Goal: Task Accomplishment & Management: Complete application form

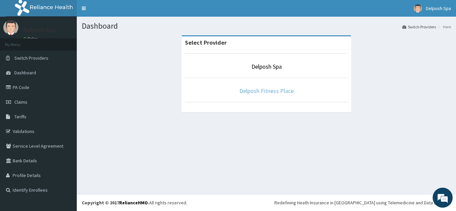
click at [259, 91] on link "Delposh Fitness Place" at bounding box center [266, 91] width 54 height 8
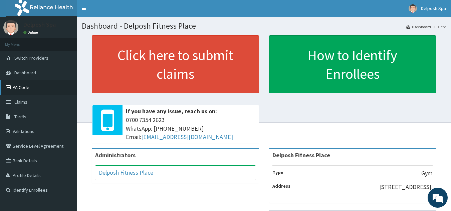
click at [24, 89] on link "PA Code" at bounding box center [38, 87] width 77 height 15
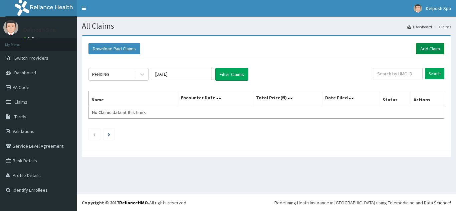
click at [421, 48] on link "Add Claim" at bounding box center [430, 48] width 28 height 11
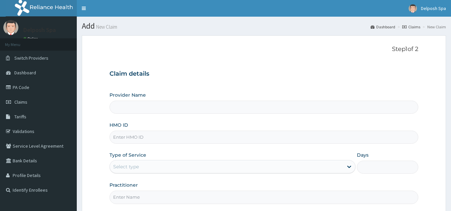
type input "Delposh Fitness Place"
type input "1"
click at [158, 139] on input "HMO ID" at bounding box center [264, 137] width 309 height 13
paste input "EDG/10068/A"
type input "EDG/10068/A"
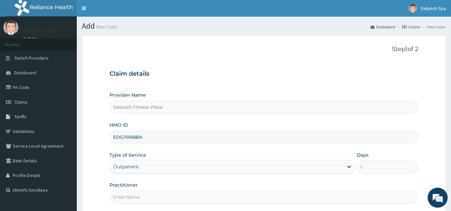
click at [168, 194] on input "Practitioner" at bounding box center [264, 197] width 309 height 13
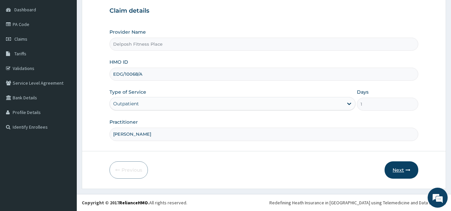
type input "CLARKSON"
click at [399, 169] on button "Next" at bounding box center [402, 170] width 34 height 17
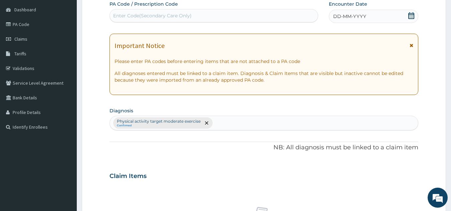
click at [244, 15] on div "Enter Code(Secondary Care Only)" at bounding box center [214, 15] width 208 height 11
paste input "PA/0D999A"
type input "PA/0D999A"
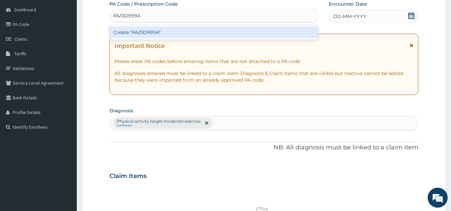
click at [210, 33] on div "Create "PA/0D999A"" at bounding box center [214, 32] width 209 height 12
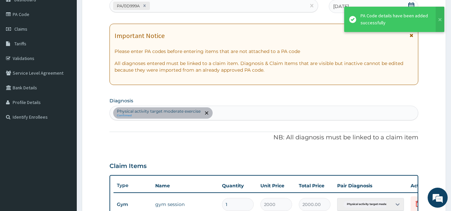
scroll to position [243, 0]
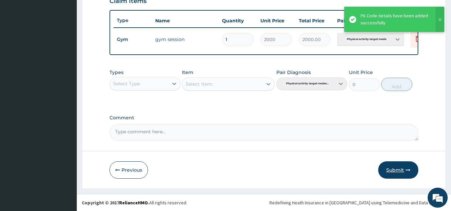
click at [396, 171] on button "Submit" at bounding box center [398, 170] width 40 height 17
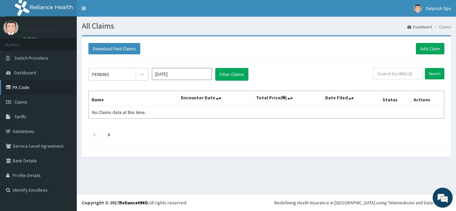
click at [21, 85] on link "PA Code" at bounding box center [38, 87] width 77 height 15
click at [430, 50] on link "Add Claim" at bounding box center [430, 48] width 28 height 11
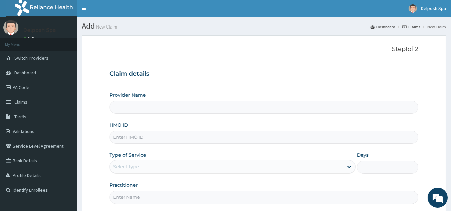
type input "Delposh Fitness Place"
type input "1"
click at [156, 139] on input "HMO ID" at bounding box center [264, 137] width 309 height 13
paste input "EDG/10068/B"
type input "EDG/10068/B"
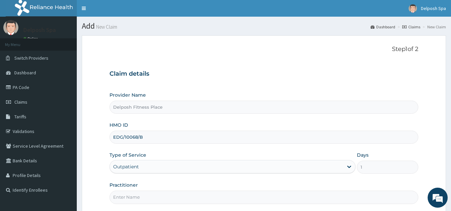
click at [177, 199] on input "Practitioner" at bounding box center [264, 197] width 309 height 13
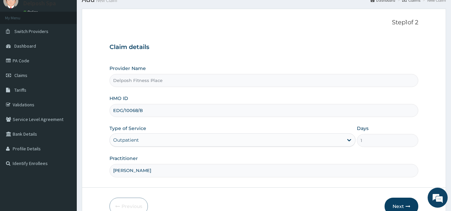
scroll to position [63, 0]
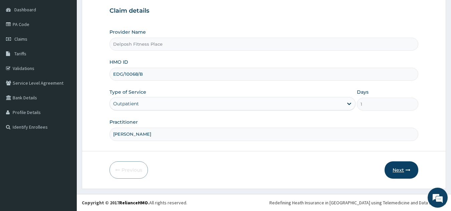
type input "CHINGY"
click at [400, 170] on button "Next" at bounding box center [402, 170] width 34 height 17
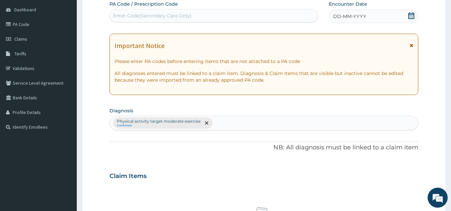
click at [217, 16] on div "Enter Code(Secondary Care Only)" at bounding box center [214, 15] width 208 height 11
paste input "PA/E8CDD5"
type input "PA/E8CDD5"
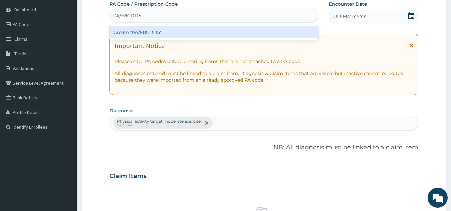
click at [207, 32] on div "Create "PA/E8CDD5"" at bounding box center [214, 32] width 209 height 12
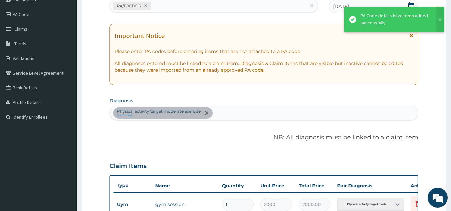
scroll to position [243, 0]
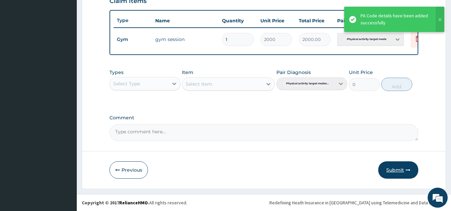
click at [394, 171] on button "Submit" at bounding box center [398, 170] width 40 height 17
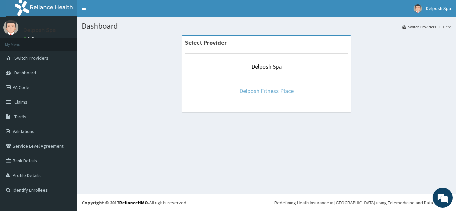
click at [278, 87] on link "Delposh Fitness Place" at bounding box center [266, 91] width 54 height 8
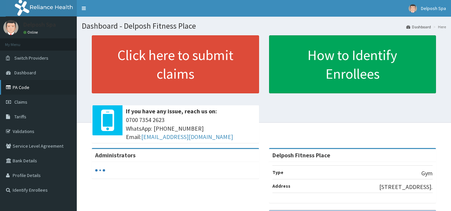
click at [25, 86] on link "PA Code" at bounding box center [38, 87] width 77 height 15
